Goal: Task Accomplishment & Management: Manage account settings

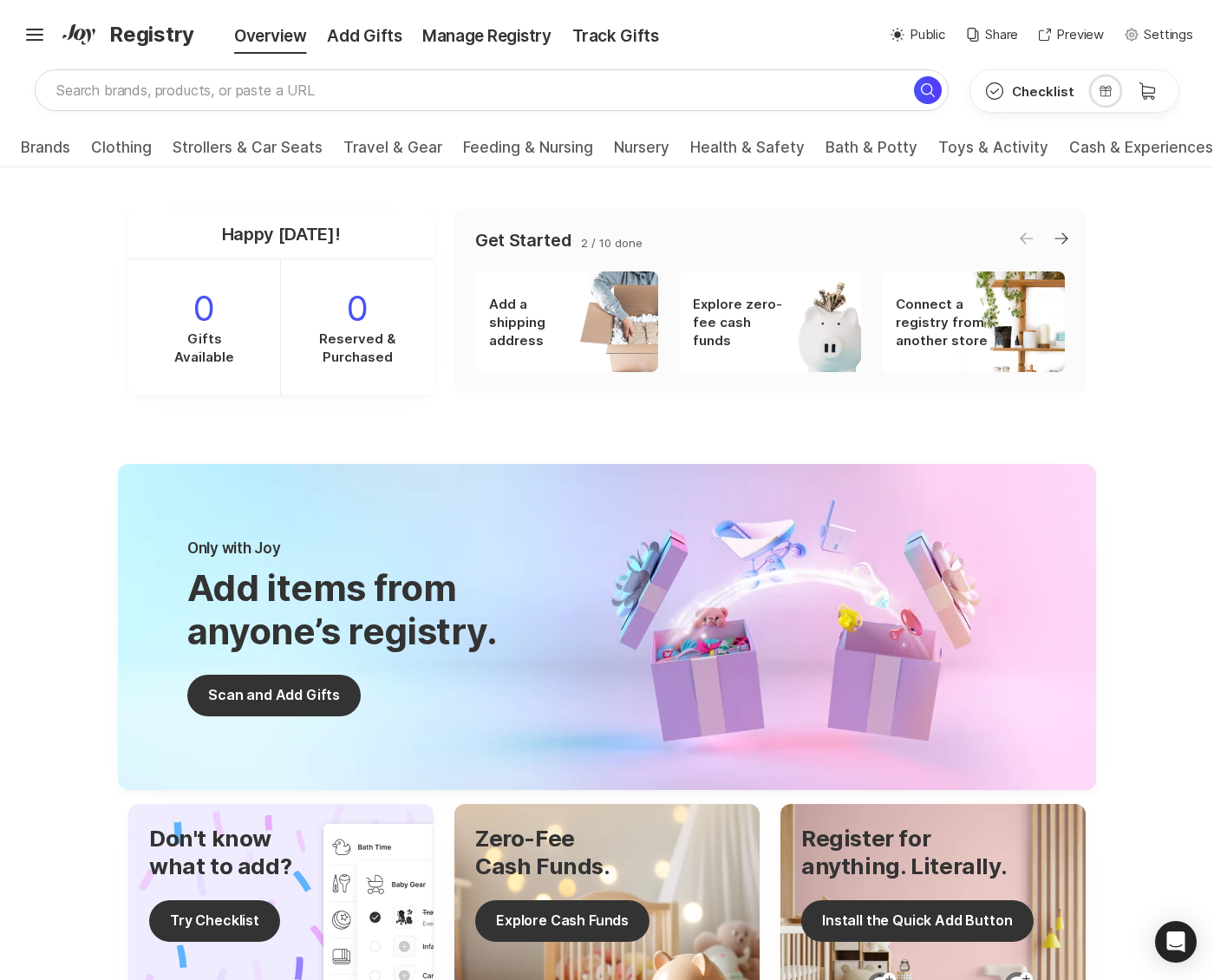
click at [1178, 32] on p "Settings" at bounding box center [1168, 35] width 50 height 20
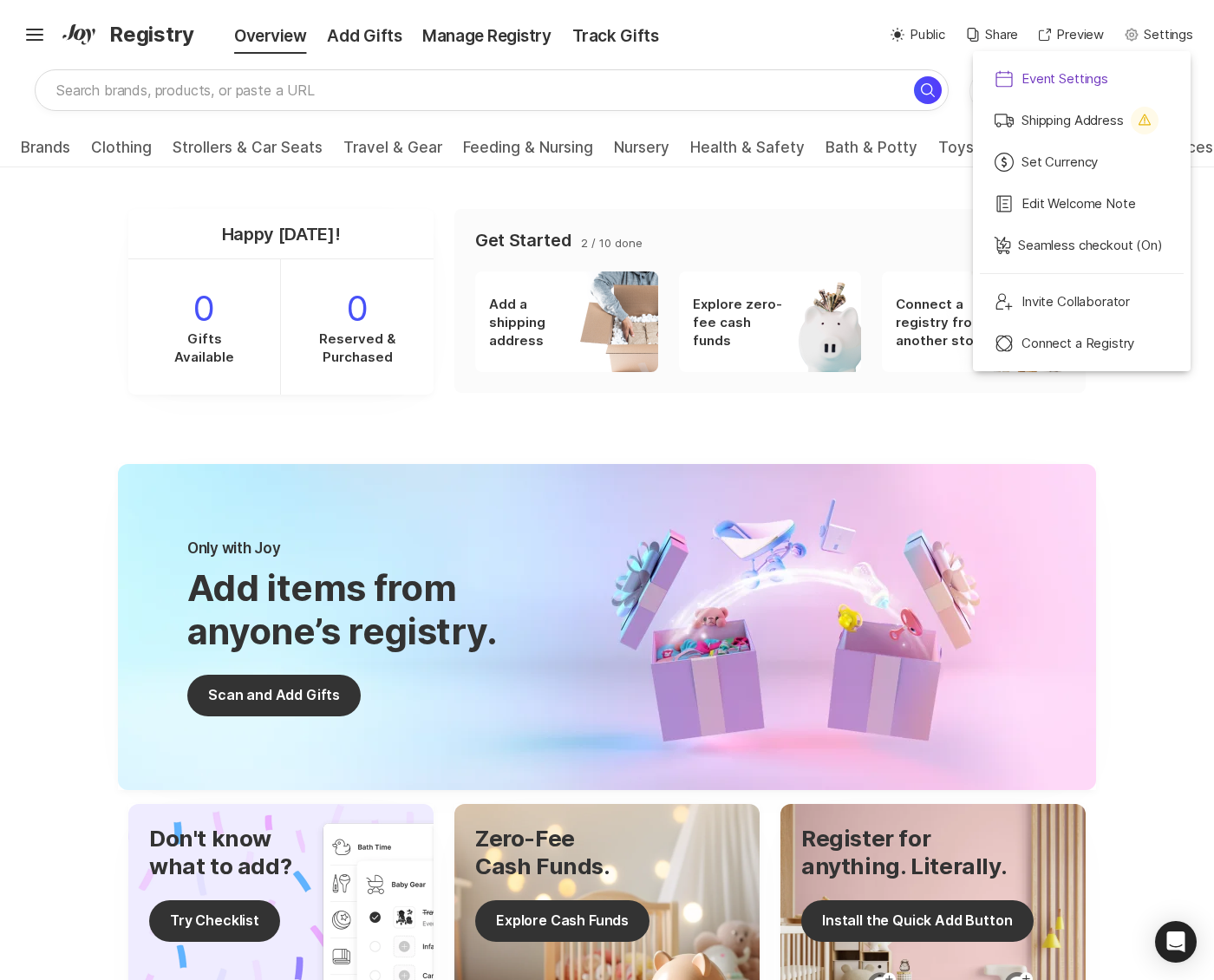
click at [1073, 83] on p "Event Settings" at bounding box center [1065, 79] width 87 height 20
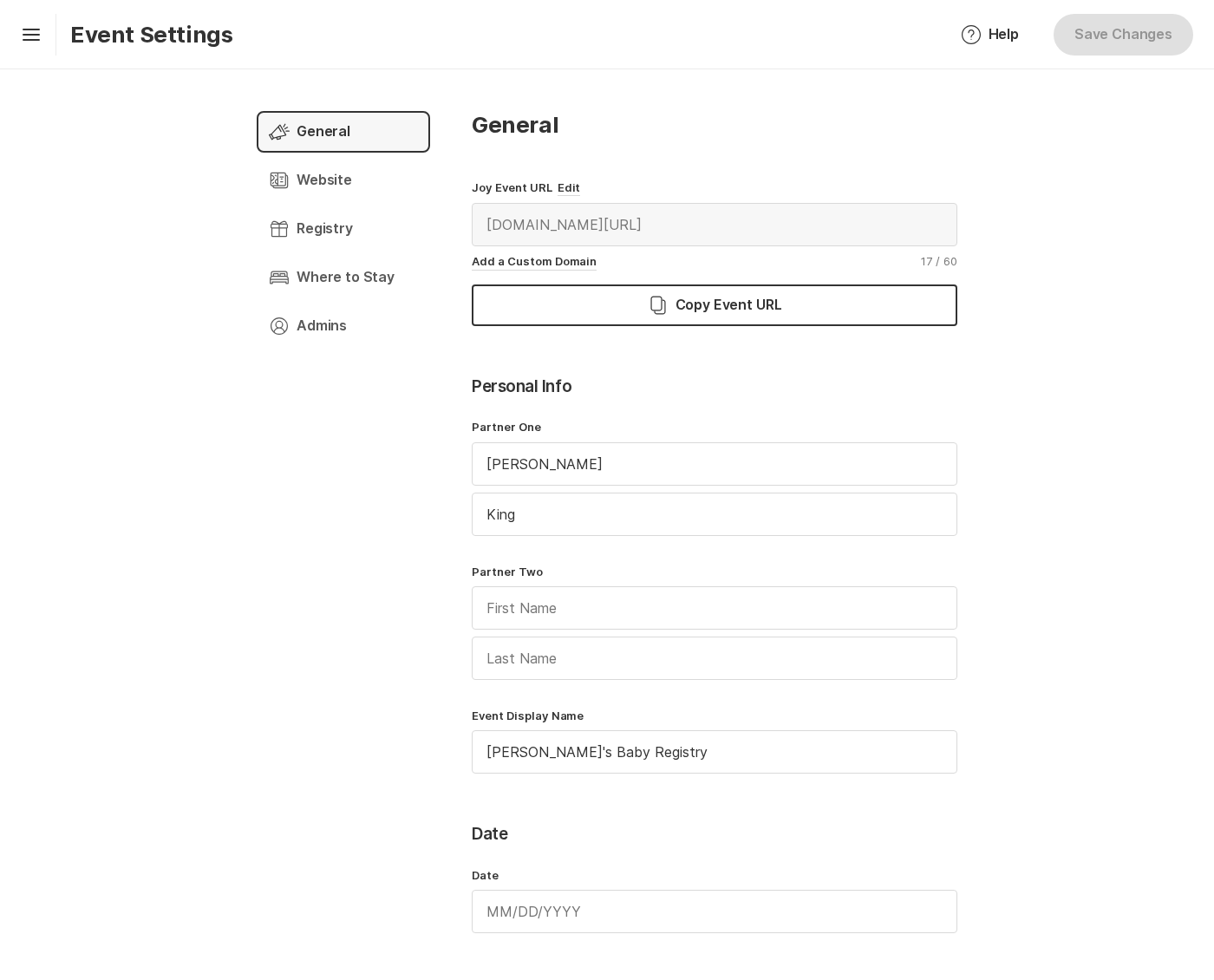
click at [564, 177] on div "Chevron Left Square General Joy Event URL Edit [DOMAIN_NAME][URL] Add a Custom …" at bounding box center [715, 726] width 485 height 1230
click at [564, 185] on button "Edit" at bounding box center [569, 188] width 23 height 17
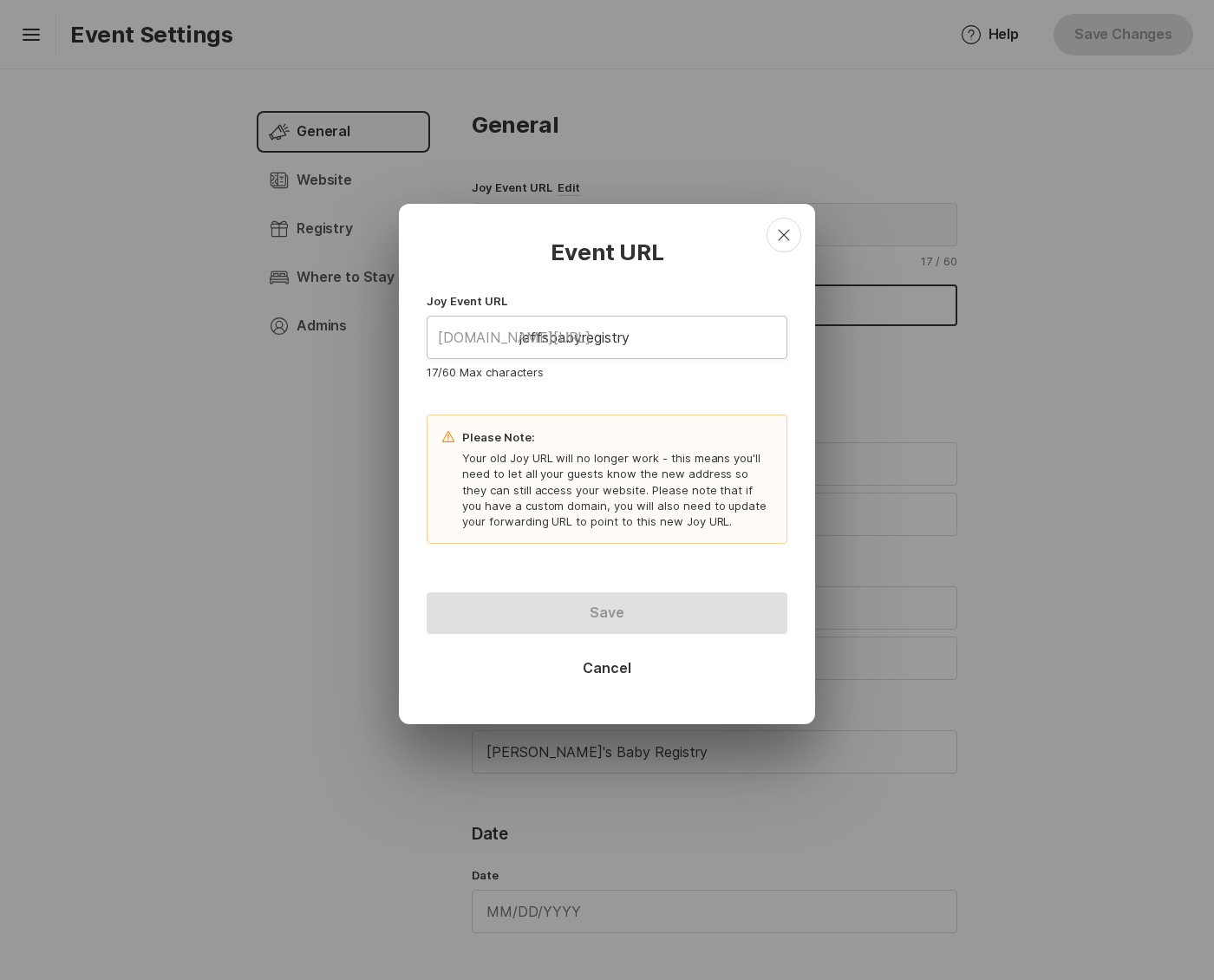
click at [528, 333] on input "jeffsbabyregistry" at bounding box center [607, 338] width 359 height 42
click at [528, 334] on input "jeffsbabyregistry" at bounding box center [607, 338] width 359 height 42
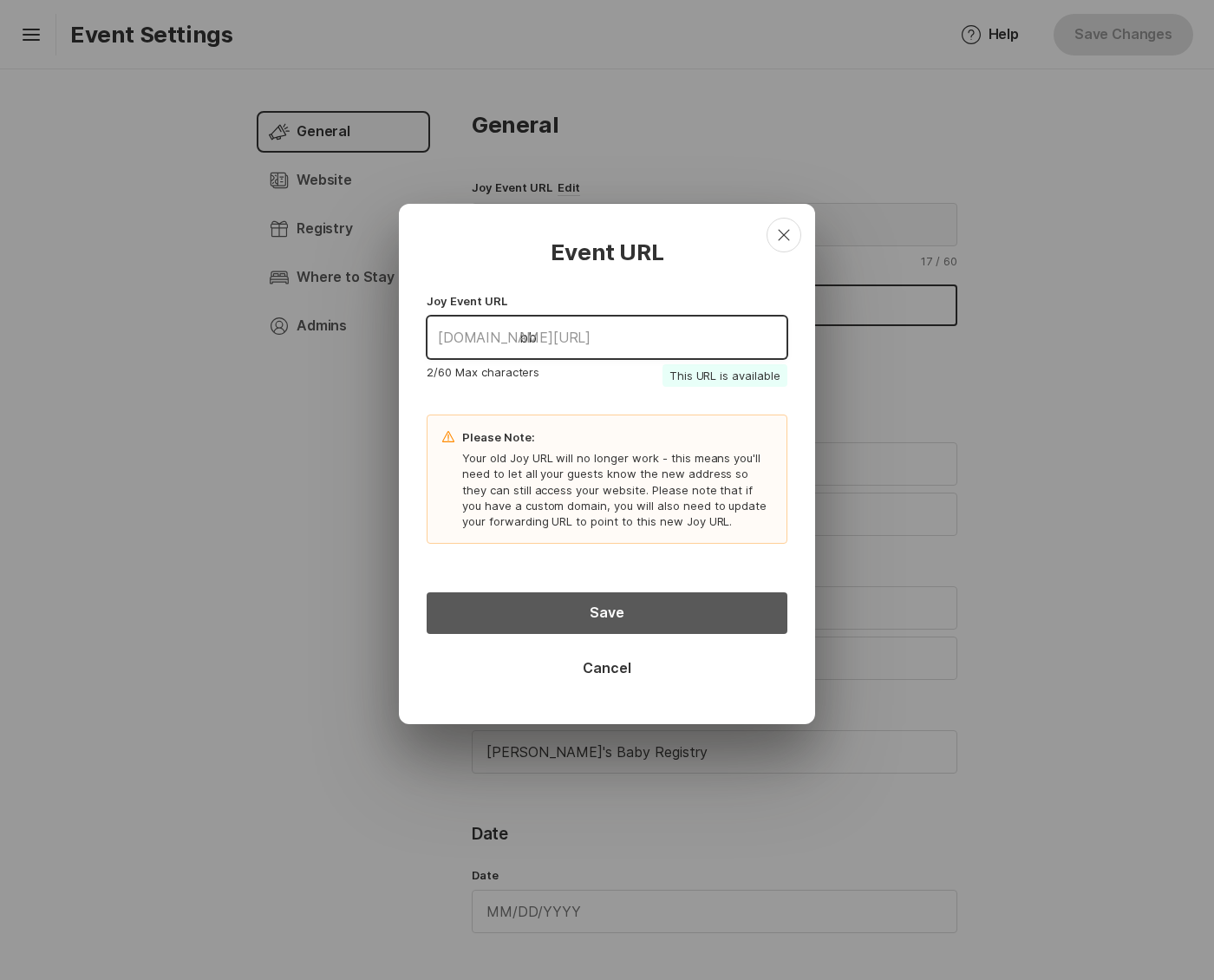
type input "bb"
click at [592, 615] on button "Save" at bounding box center [607, 612] width 361 height 42
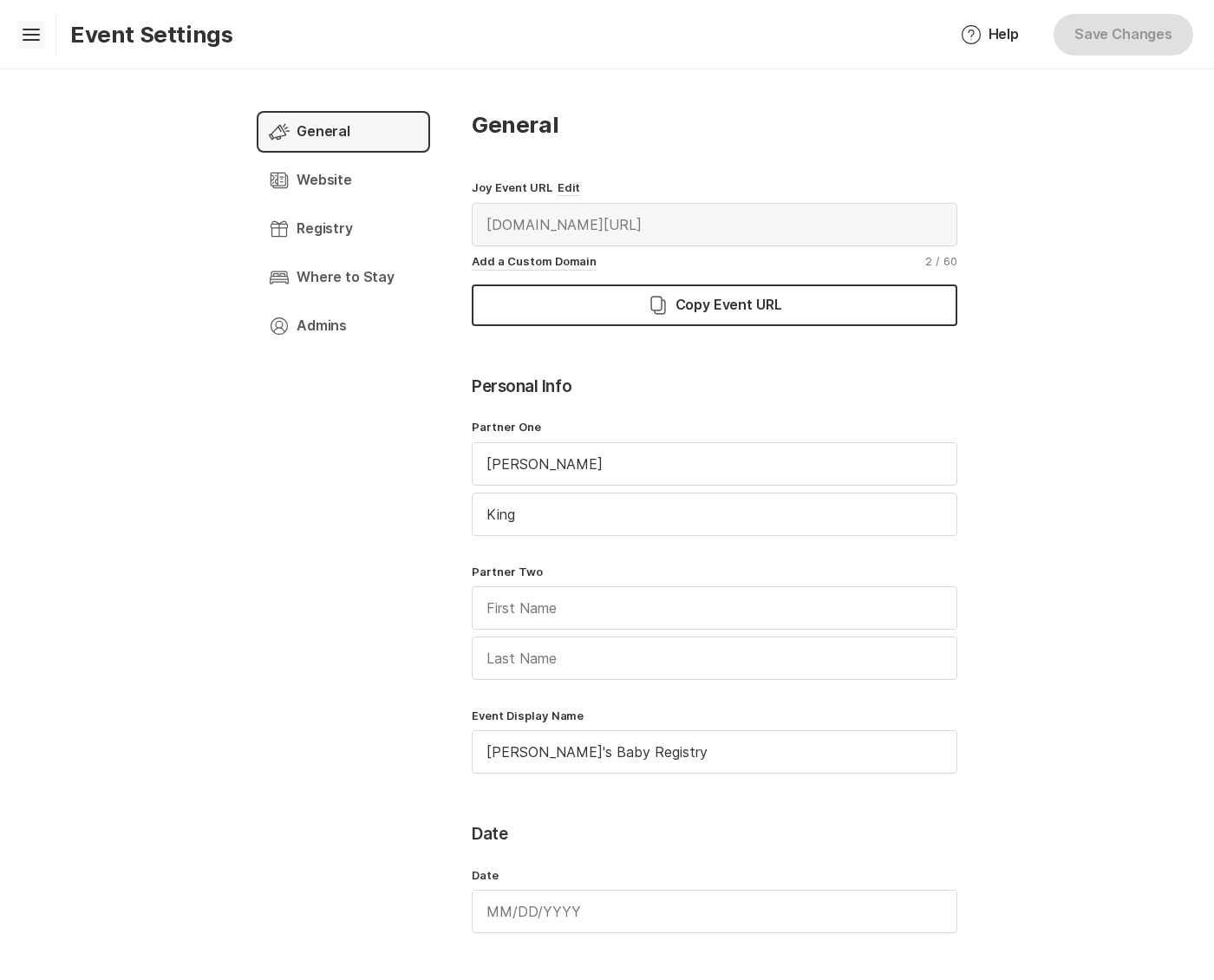
click at [26, 36] on icon "Hamburger" at bounding box center [32, 35] width 28 height 28
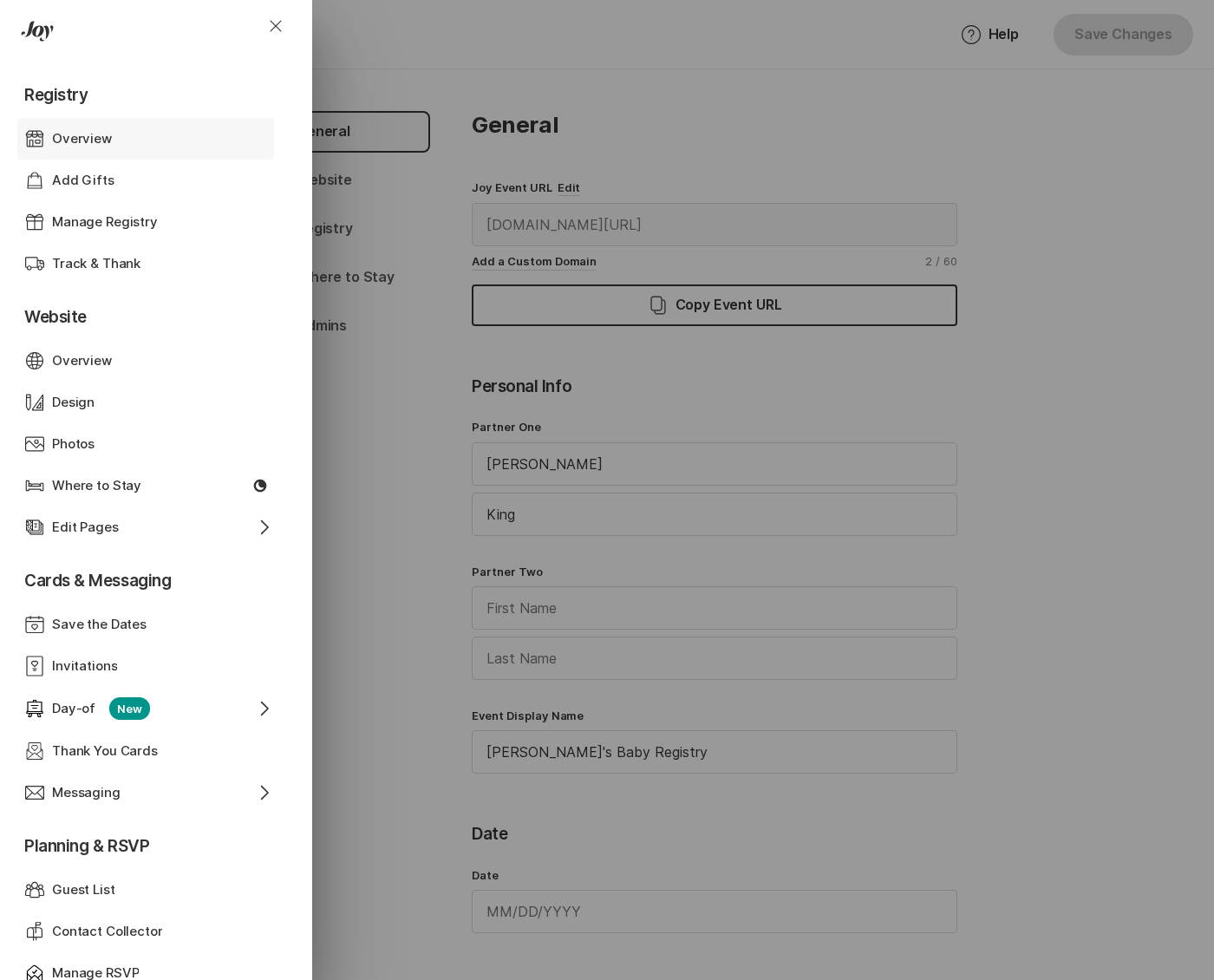
click at [66, 134] on p "Overview" at bounding box center [82, 138] width 60 height 20
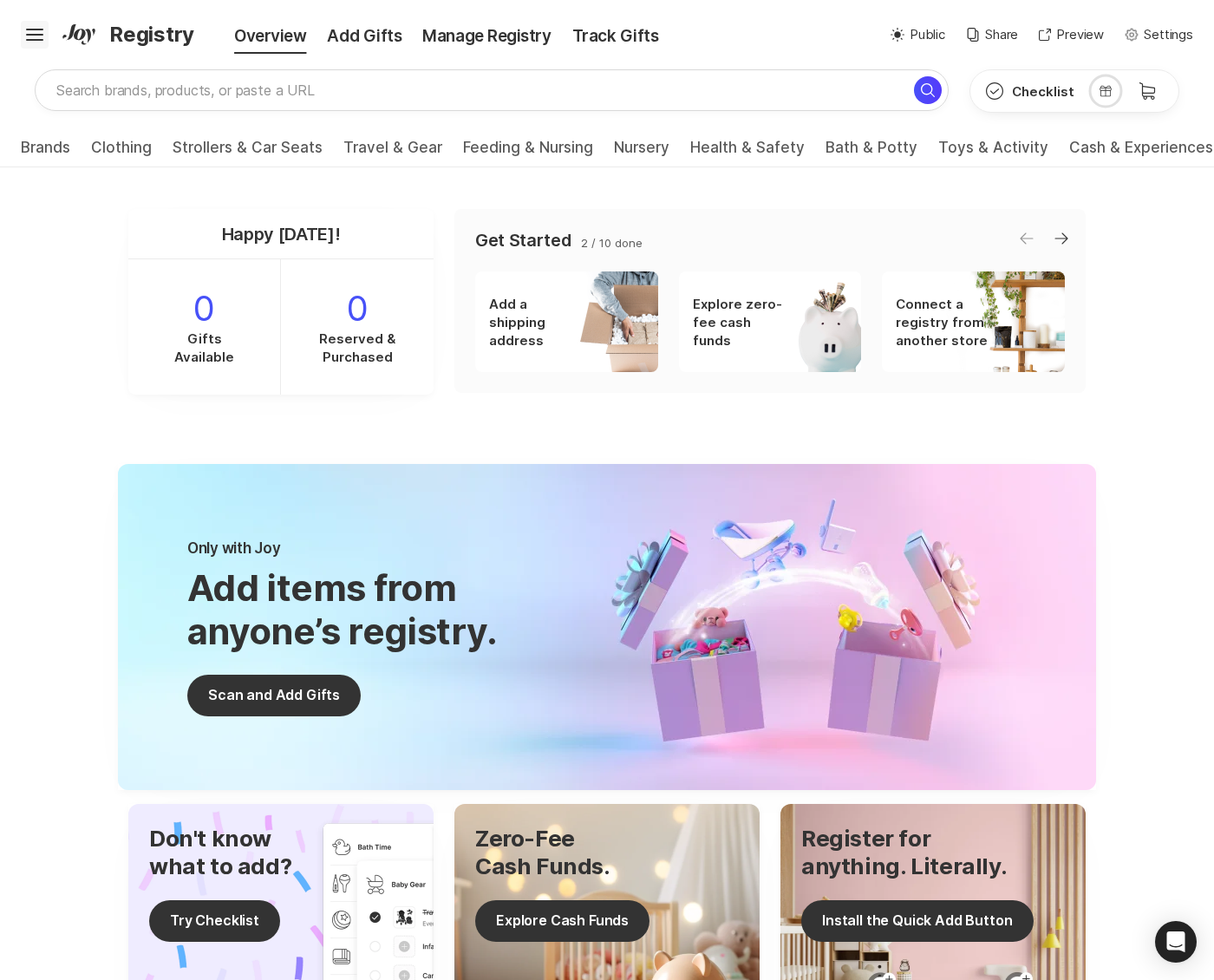
click at [30, 33] on icon "Hamburger" at bounding box center [35, 35] width 28 height 28
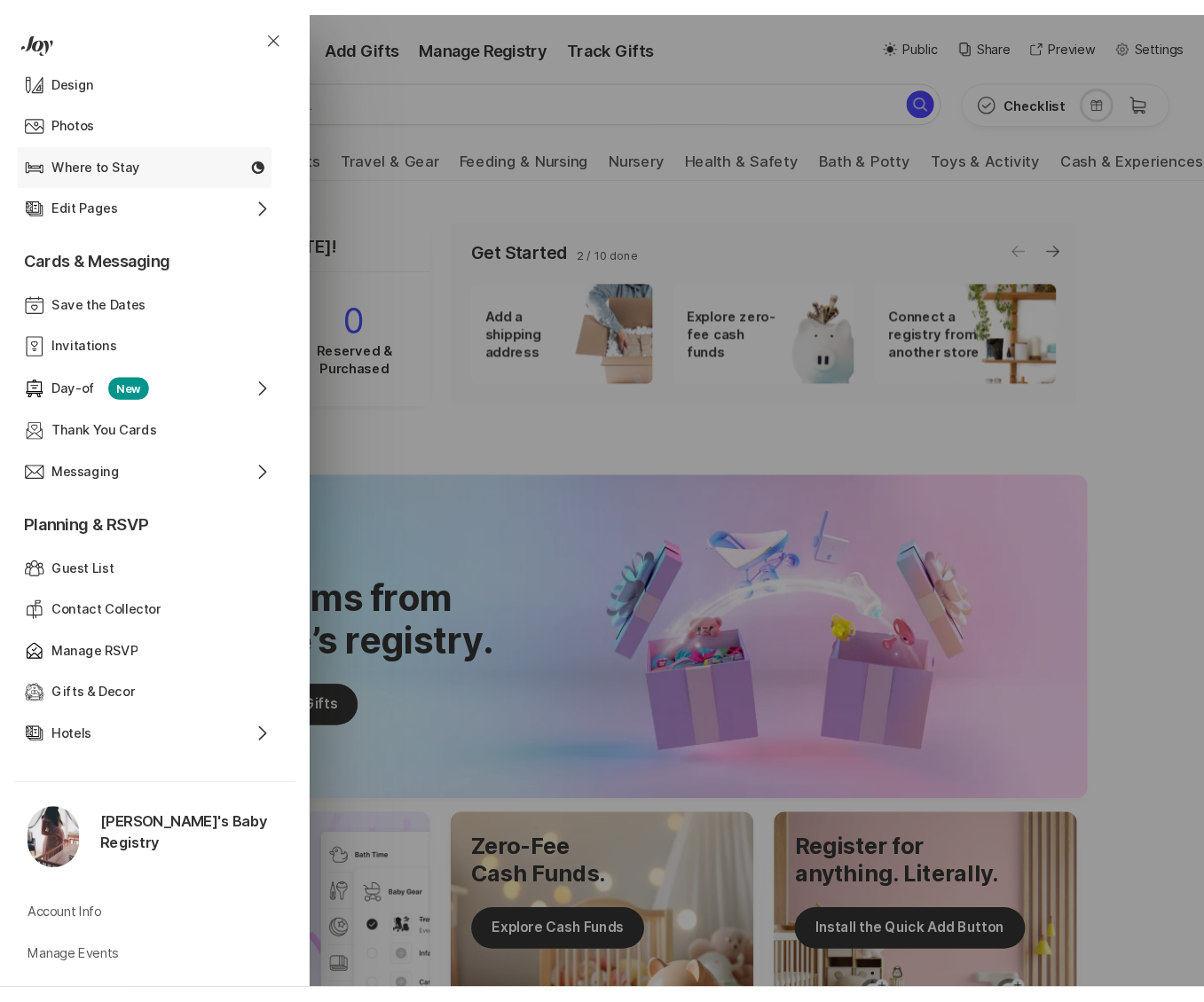
scroll to position [446, 0]
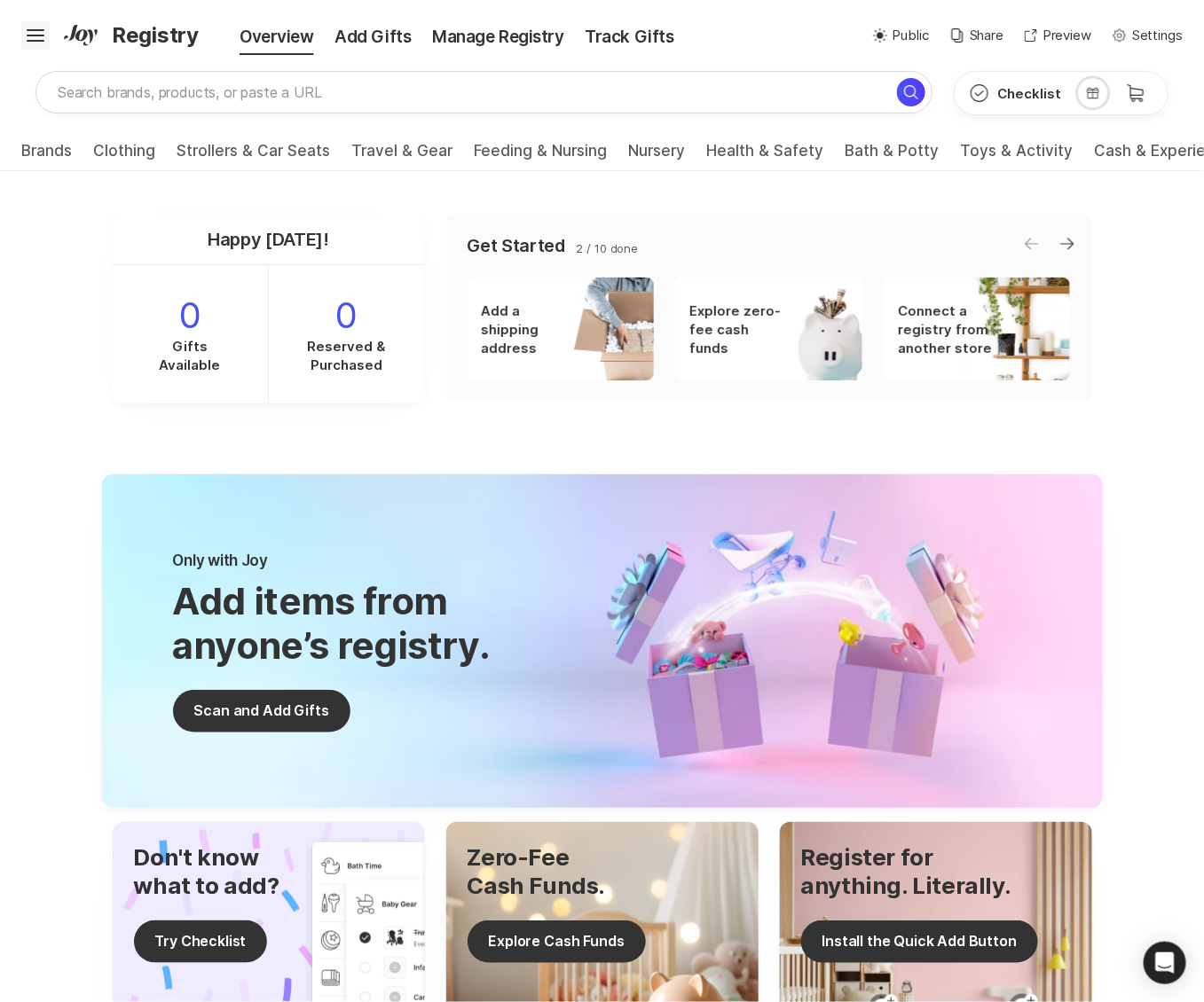
click at [39, 37] on icon "Hamburger" at bounding box center [35, 35] width 29 height 29
